Goal: Task Accomplishment & Management: Use online tool/utility

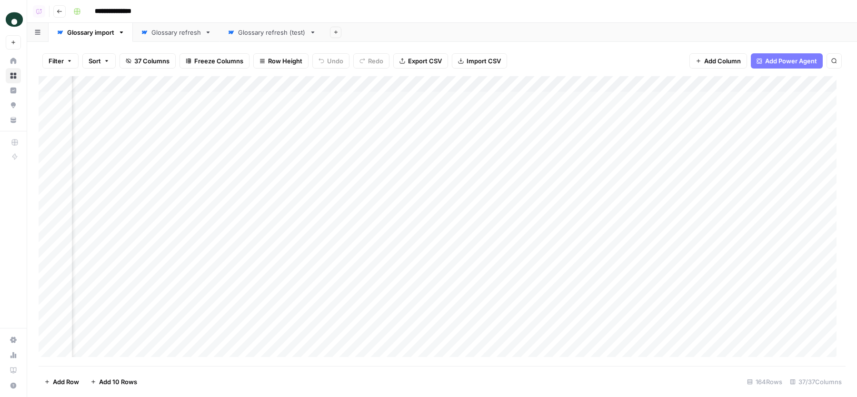
scroll to position [0, 4273]
click at [423, 26] on div "Add Sheet" at bounding box center [590, 32] width 532 height 19
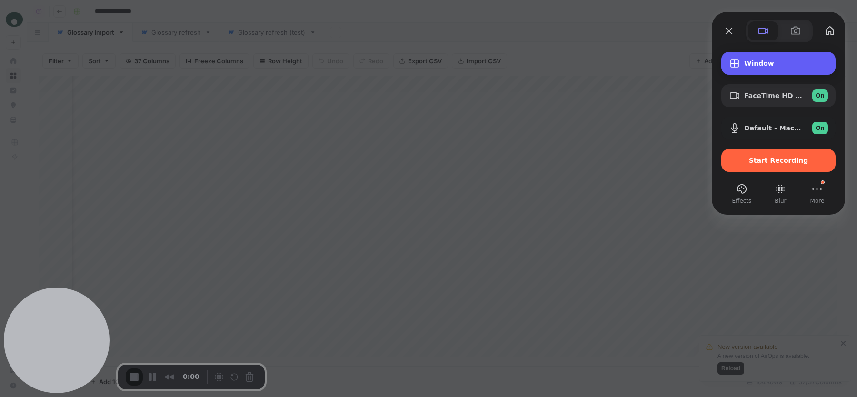
click at [749, 59] on span "Window" at bounding box center [786, 63] width 84 height 8
click at [765, 59] on div "Window" at bounding box center [778, 63] width 114 height 23
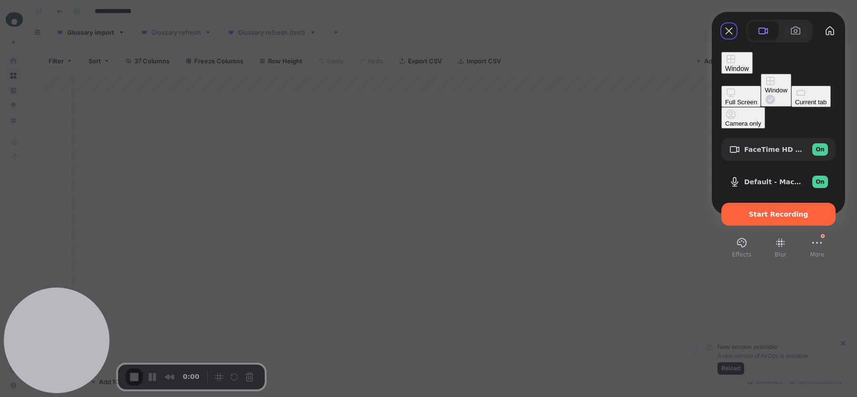
click at [795, 106] on div "Current tab" at bounding box center [811, 102] width 32 height 7
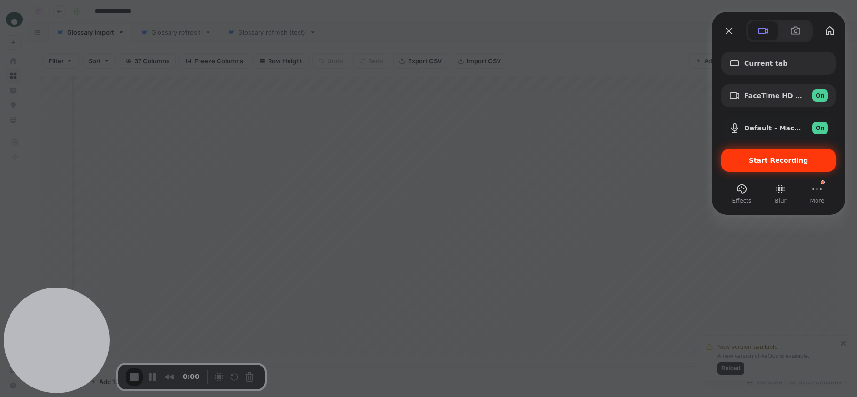
click at [789, 168] on div "Start Recording" at bounding box center [778, 160] width 114 height 23
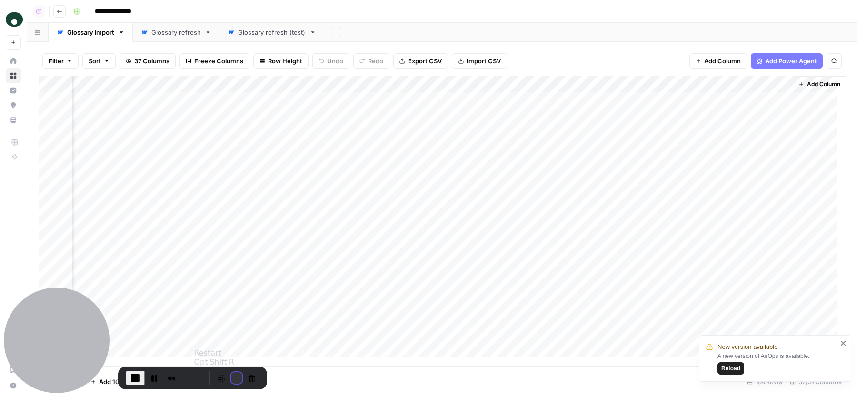
click at [231, 380] on button "Restart Recording" at bounding box center [236, 377] width 11 height 11
click at [171, 29] on div "Glossary refresh" at bounding box center [175, 33] width 49 height 10
click at [91, 34] on div "Glossary import" at bounding box center [90, 33] width 47 height 10
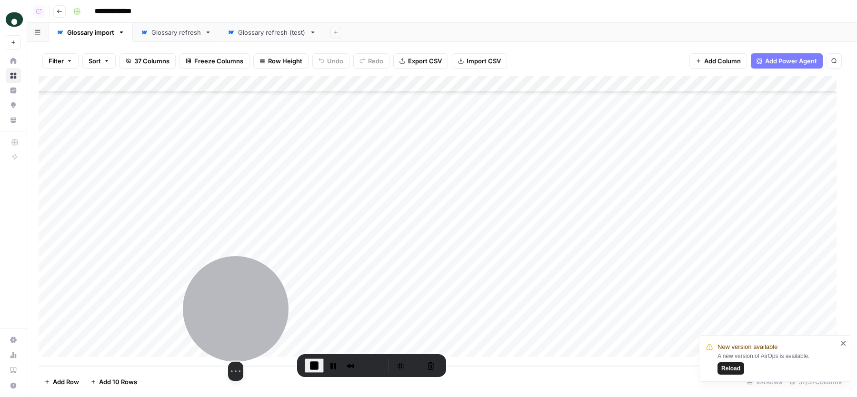
drag, startPoint x: 66, startPoint y: 338, endPoint x: 244, endPoint y: 325, distance: 178.4
click at [245, 325] on div at bounding box center [236, 309] width 106 height 106
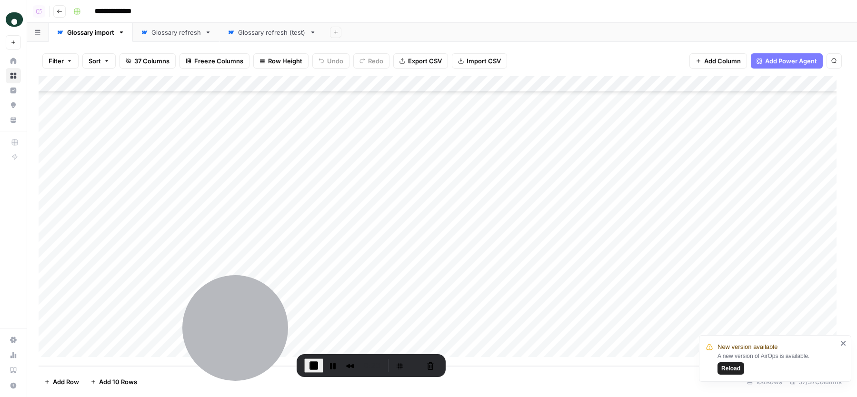
click at [182, 33] on div "Glossary refresh" at bounding box center [175, 33] width 49 height 10
click at [85, 30] on div "Glossary import" at bounding box center [90, 33] width 47 height 10
click at [728, 157] on div "Add Column" at bounding box center [442, 221] width 807 height 290
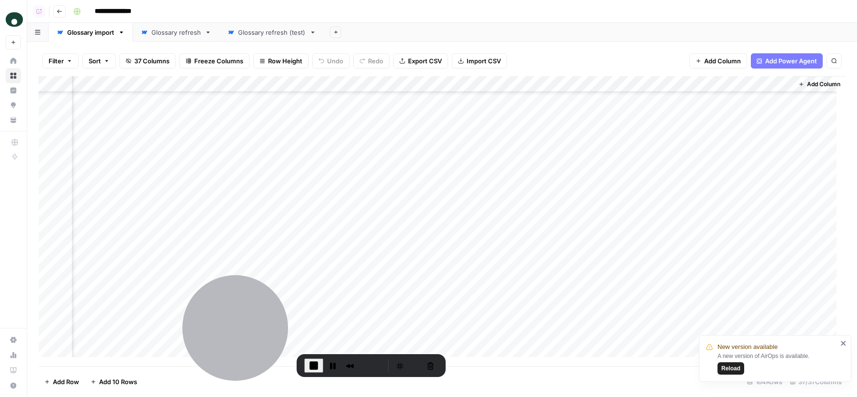
click at [733, 189] on div "Add Column" at bounding box center [442, 221] width 807 height 290
click at [720, 133] on div "Add Column" at bounding box center [442, 221] width 807 height 290
click at [723, 168] on div "Add Column" at bounding box center [442, 221] width 807 height 290
click at [723, 180] on div "Add Column" at bounding box center [442, 221] width 807 height 290
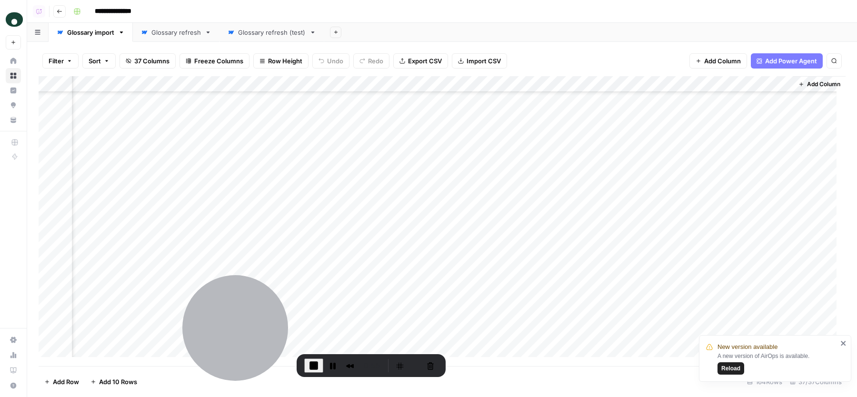
click at [163, 32] on div "Glossary refresh" at bounding box center [175, 33] width 49 height 10
click at [91, 32] on div "Glossary import" at bounding box center [90, 33] width 47 height 10
click at [689, 99] on div "Add Column" at bounding box center [442, 221] width 807 height 290
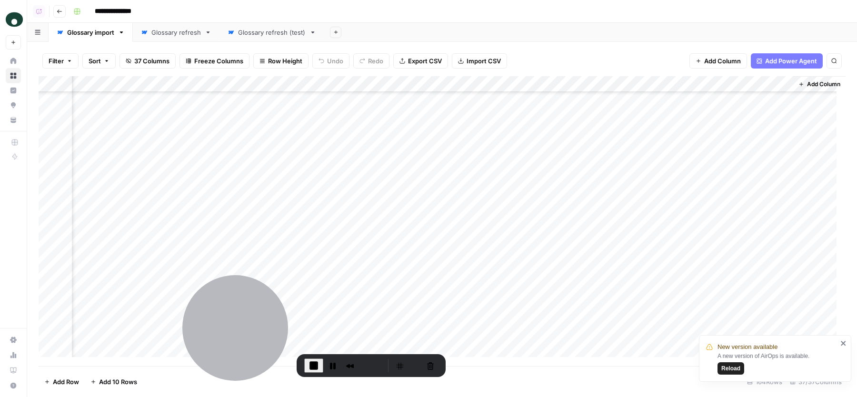
click at [266, 33] on div "Glossary refresh (test)" at bounding box center [272, 33] width 68 height 10
click at [188, 30] on div "Glossary refresh" at bounding box center [175, 33] width 49 height 10
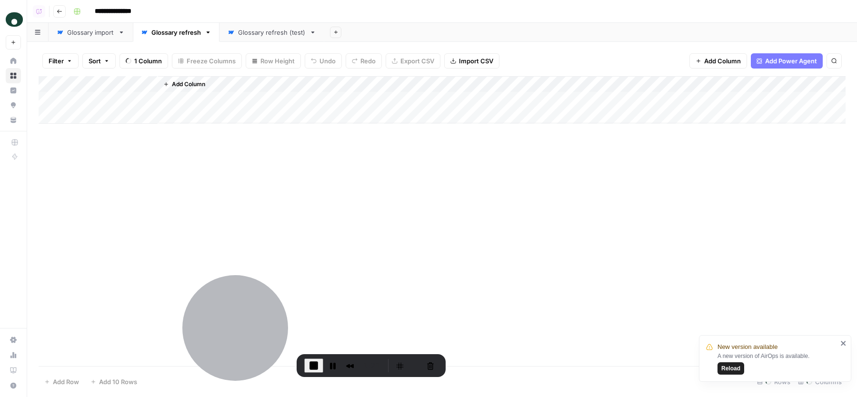
click at [251, 31] on div "Glossary refresh (test)" at bounding box center [272, 33] width 68 height 10
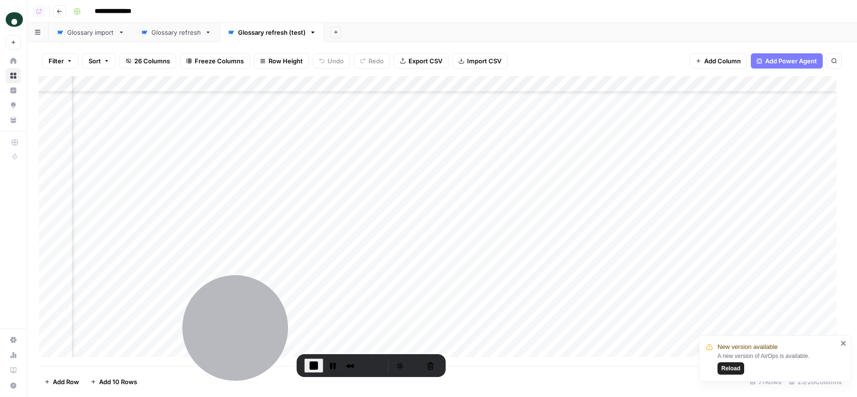
scroll to position [0, 1190]
click at [172, 34] on div "Glossary refresh" at bounding box center [175, 33] width 49 height 10
click at [313, 365] on span "End Recording" at bounding box center [313, 365] width 11 height 11
